Goal: Information Seeking & Learning: Learn about a topic

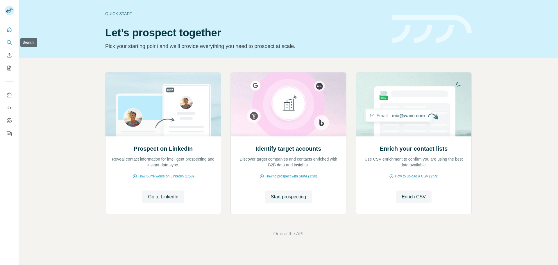
click at [9, 39] on button "Search" at bounding box center [9, 42] width 9 height 10
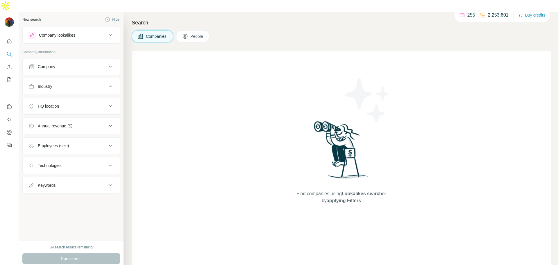
click at [75, 28] on button "Company lookalikes" at bounding box center [71, 35] width 97 height 14
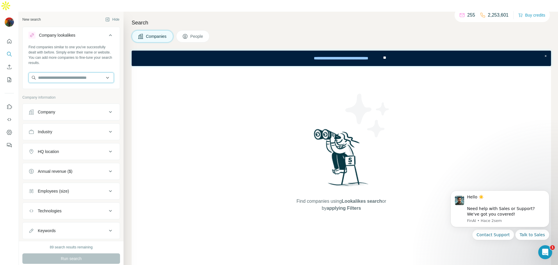
click at [81, 72] on input "text" at bounding box center [70, 77] width 85 height 10
paste input "**********"
type input "**********"
click at [75, 82] on p "Nutril Unicol S.A." at bounding box center [60, 79] width 31 height 6
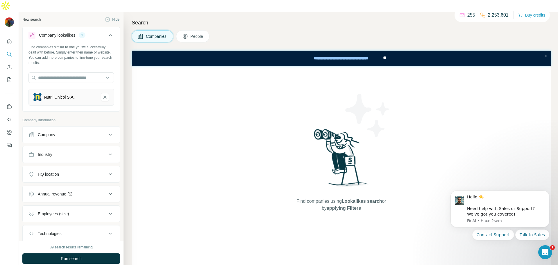
click at [107, 131] on icon at bounding box center [110, 134] width 7 height 7
click at [77, 144] on input "text" at bounding box center [70, 149] width 85 height 10
paste input "**********"
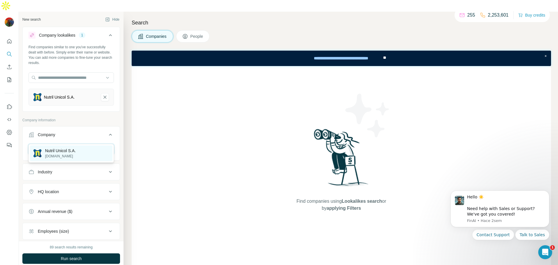
type input "**********"
click at [73, 149] on p "Nutril Unicol S.A." at bounding box center [60, 151] width 31 height 6
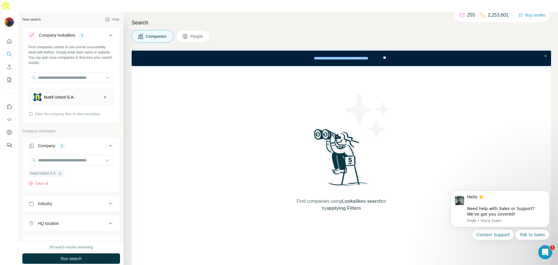
click at [201, 33] on span "People" at bounding box center [196, 36] width 13 height 6
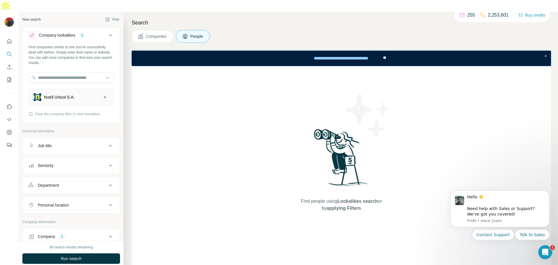
click at [68, 143] on div "Job title" at bounding box center [67, 146] width 78 height 6
click at [467, 17] on p "255" at bounding box center [471, 15] width 8 height 7
click at [8, 49] on button "Search" at bounding box center [9, 54] width 9 height 10
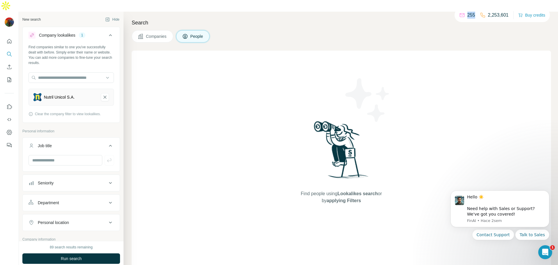
click at [62, 89] on div "Nutril Unicol S.A." at bounding box center [70, 97] width 85 height 17
click at [70, 90] on div "Nutril Unicol S.A." at bounding box center [70, 97] width 85 height 17
click at [12, 36] on button "Quick start" at bounding box center [9, 41] width 9 height 10
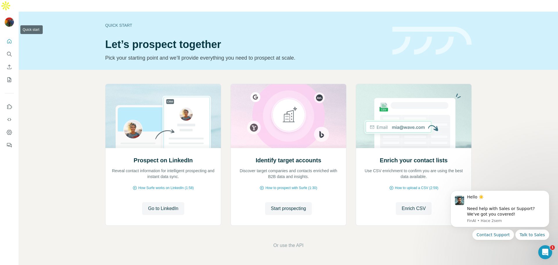
click at [10, 38] on icon "Quick start" at bounding box center [9, 41] width 6 height 6
click at [11, 36] on button "Quick start" at bounding box center [9, 41] width 9 height 10
click at [12, 49] on button "Search" at bounding box center [9, 54] width 9 height 10
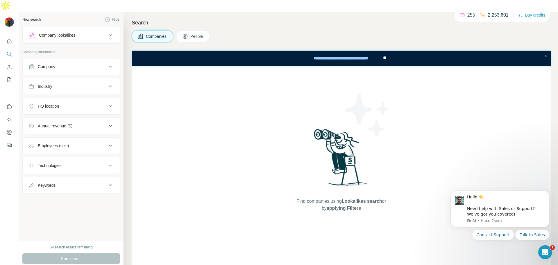
click at [109, 32] on icon at bounding box center [110, 35] width 7 height 7
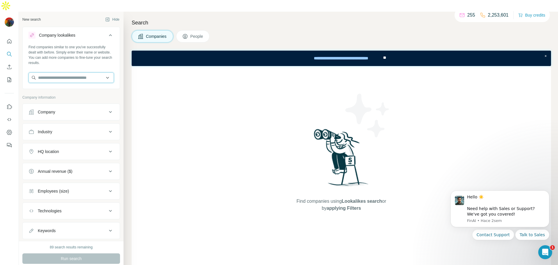
click at [90, 72] on input "text" at bounding box center [70, 77] width 85 height 10
paste input "**********"
type input "**********"
click at [89, 77] on div "Nutril Unicol S.A. [DOMAIN_NAME]" at bounding box center [71, 82] width 82 height 16
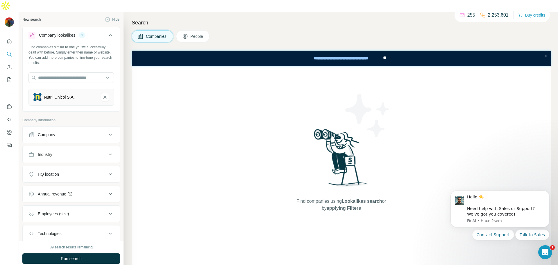
click at [107, 89] on div "Nutril Unicol S.A." at bounding box center [70, 97] width 85 height 17
click at [105, 94] on icon "Nutril Unicol S.A.-remove-button" at bounding box center [104, 97] width 5 height 6
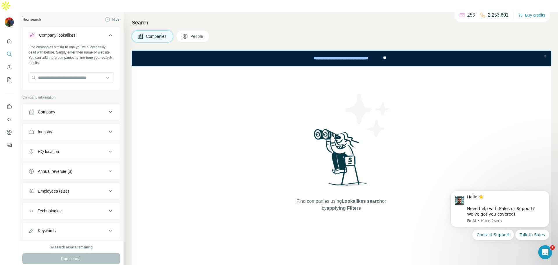
click at [92, 109] on div "Company" at bounding box center [67, 112] width 78 height 6
click at [89, 121] on input "text" at bounding box center [70, 126] width 85 height 10
click at [154, 116] on div "Find companies using Lookalikes search or by applying Filters" at bounding box center [341, 169] width 419 height 207
